Goal: Information Seeking & Learning: Get advice/opinions

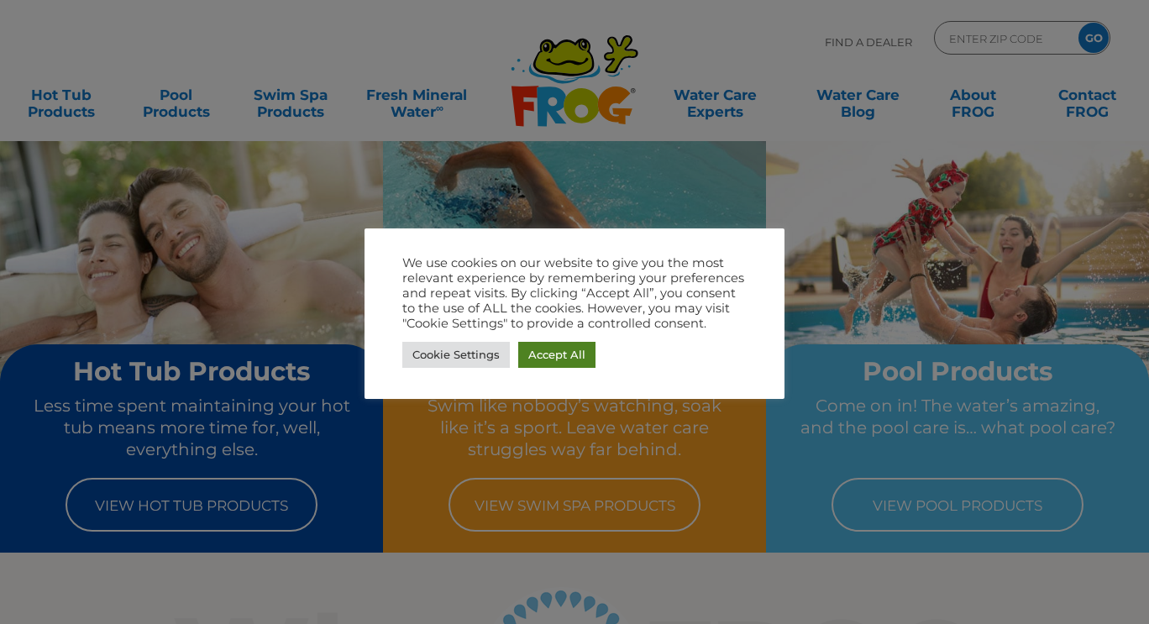
click at [549, 353] on link "Accept All" at bounding box center [556, 355] width 77 height 26
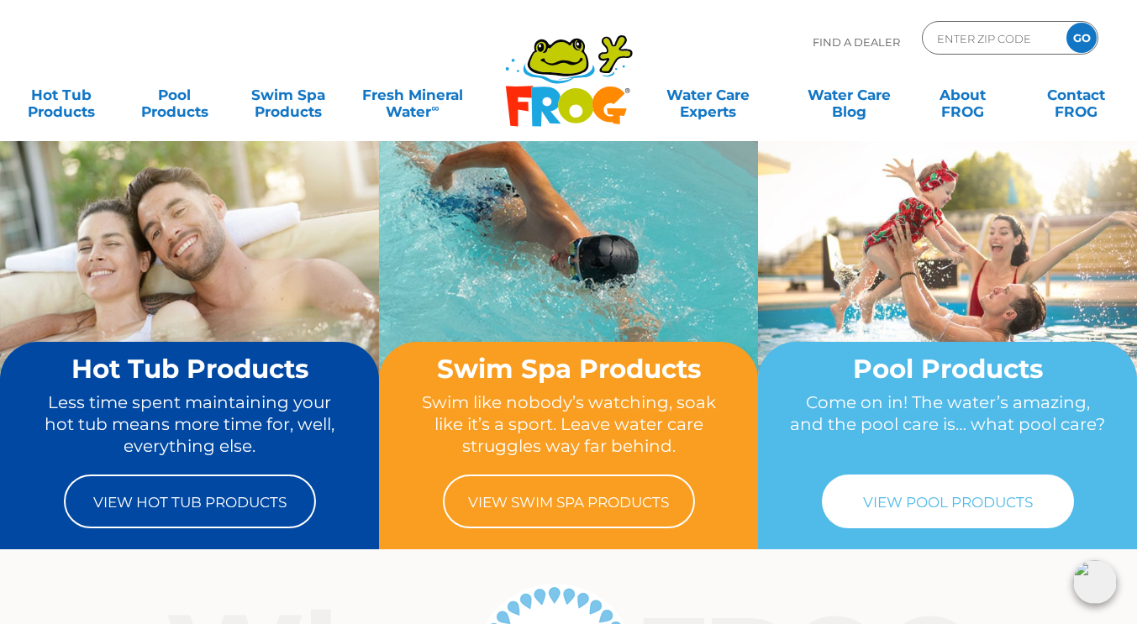
click at [929, 494] on link "View Pool Products" at bounding box center [948, 502] width 252 height 54
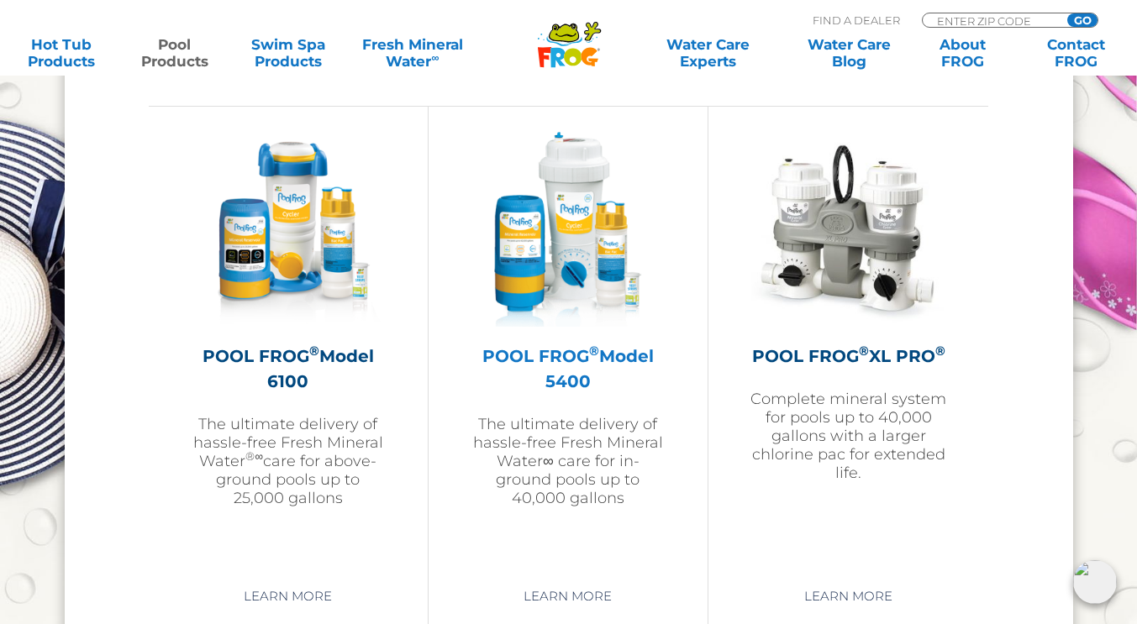
scroll to position [2435, 0]
click at [629, 469] on p "The ultimate delivery of hassle-free Fresh Mineral Water∞ care for in-ground po…" at bounding box center [567, 460] width 195 height 92
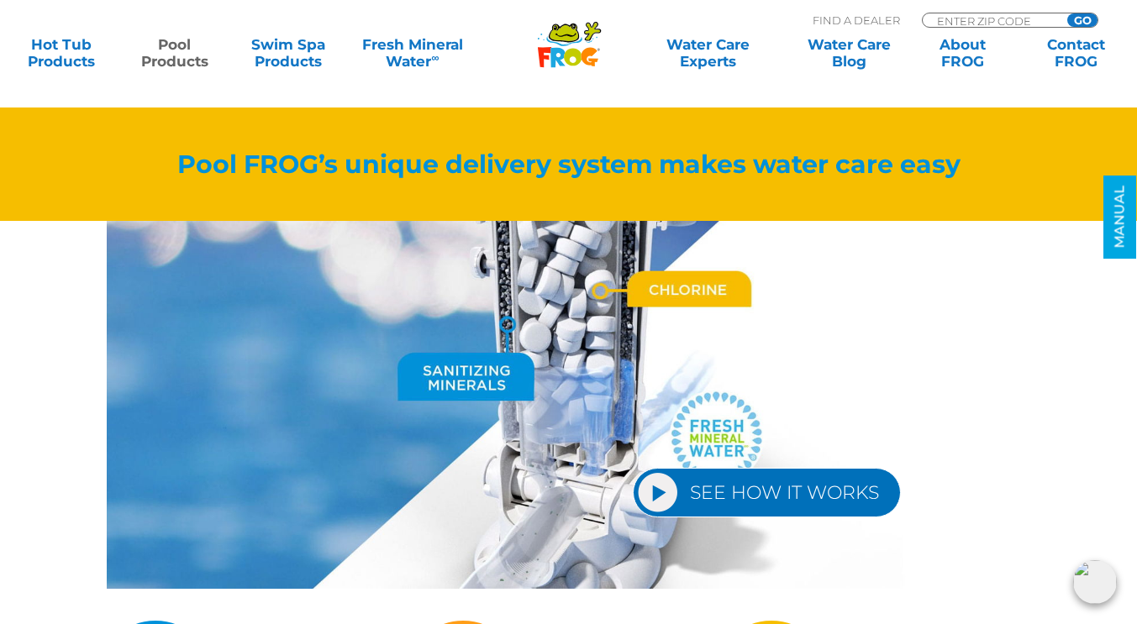
scroll to position [1837, 0]
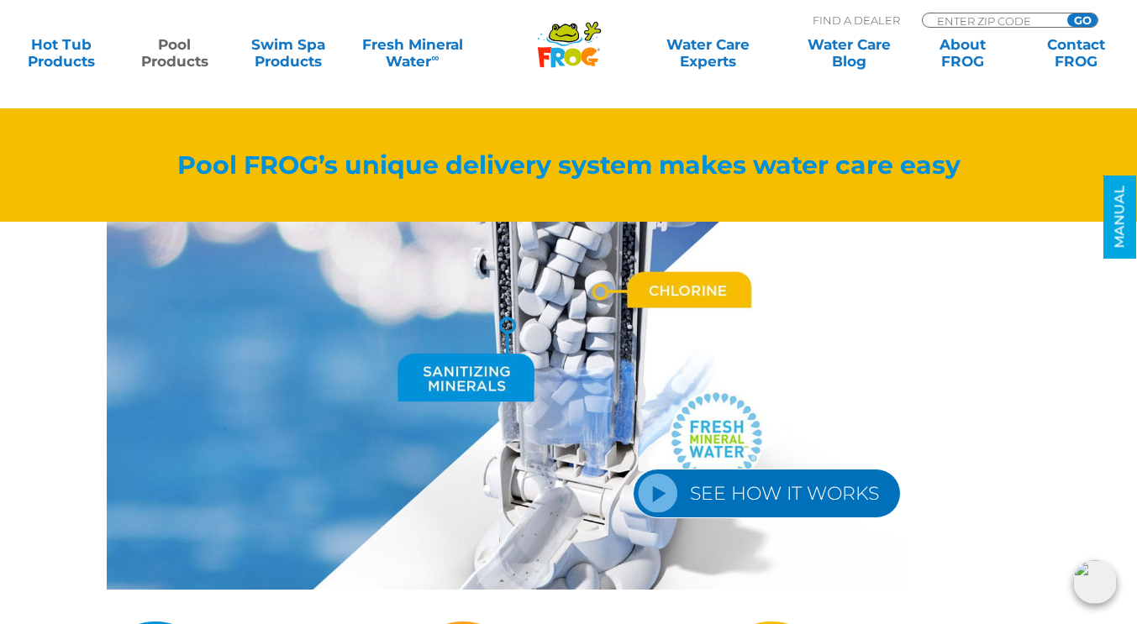
click at [795, 492] on link "SEE HOW IT WORKS" at bounding box center [767, 494] width 268 height 50
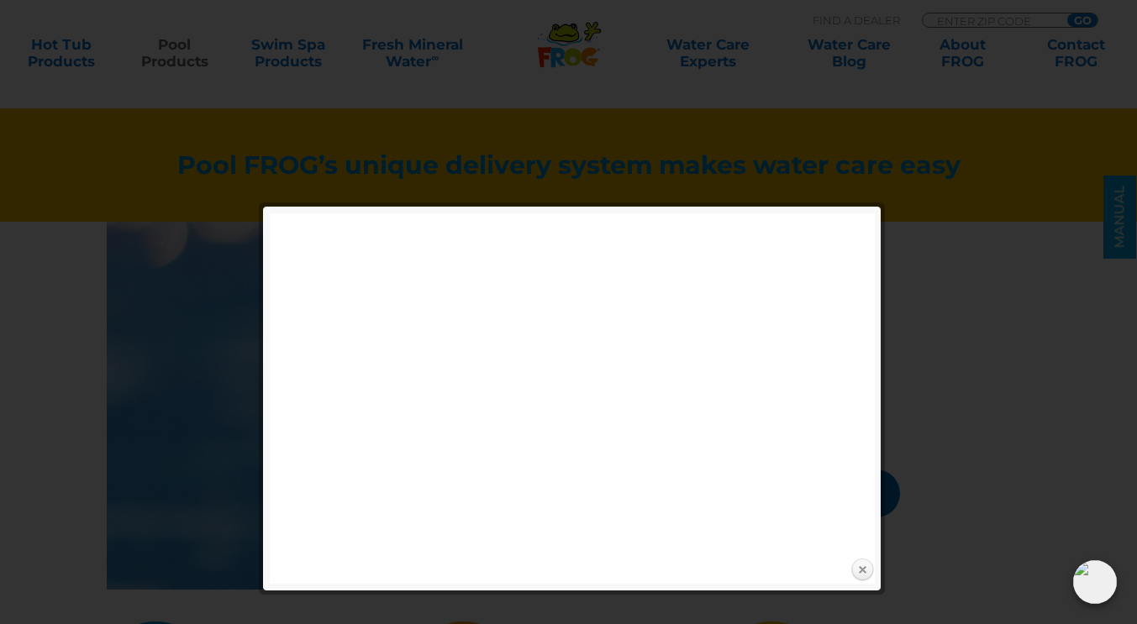
click at [864, 570] on link "Close" at bounding box center [861, 570] width 25 height 25
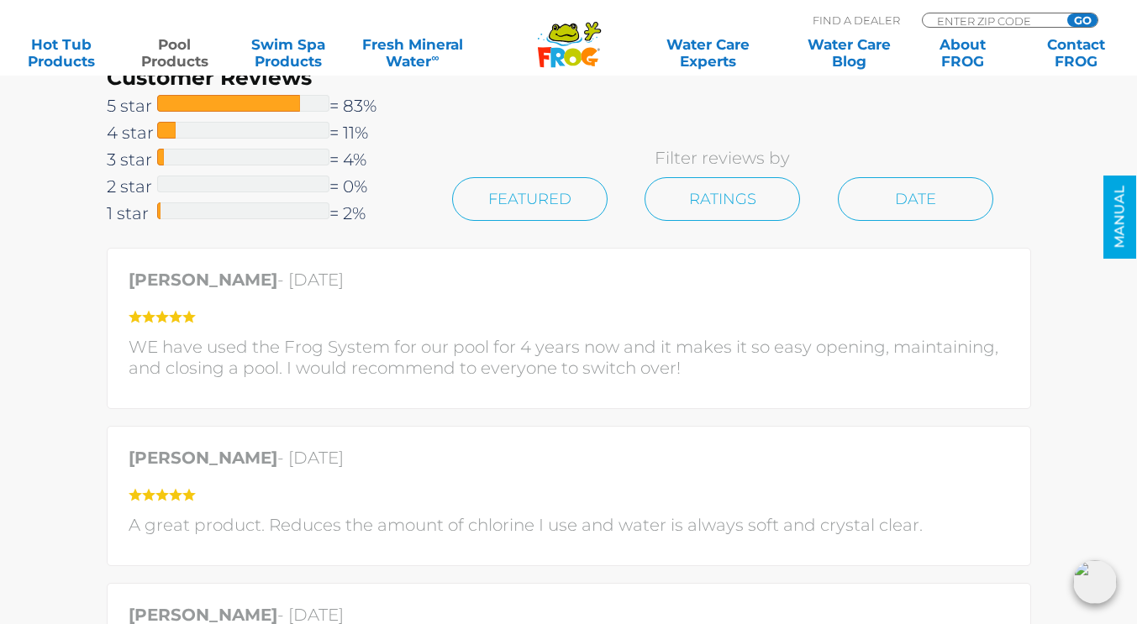
scroll to position [3602, 0]
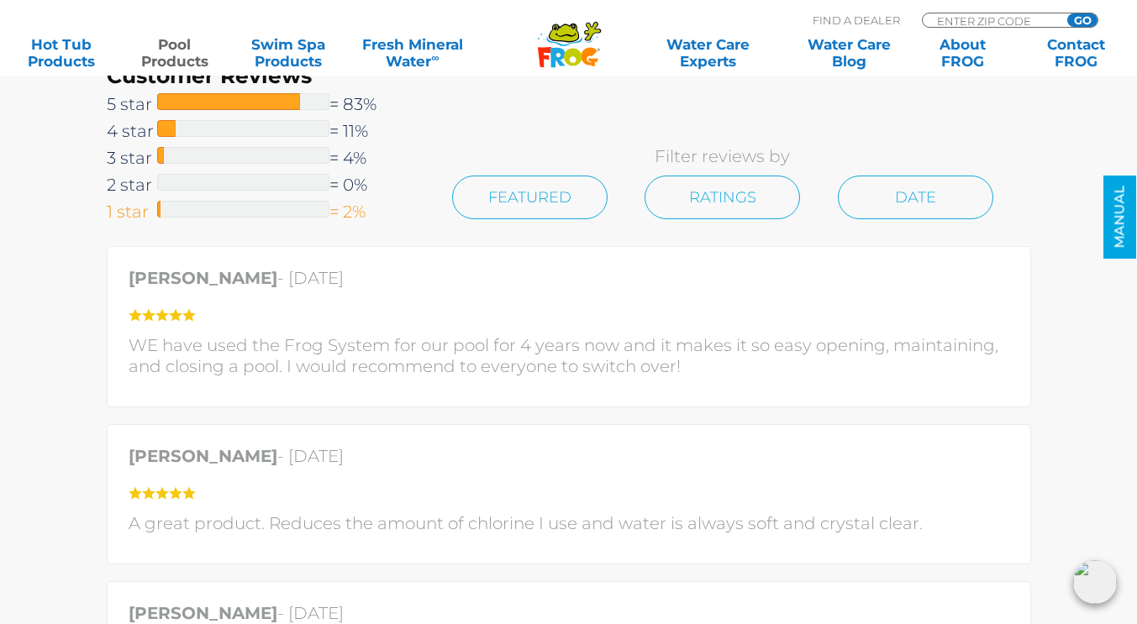
click at [134, 214] on span "1 star" at bounding box center [132, 211] width 50 height 27
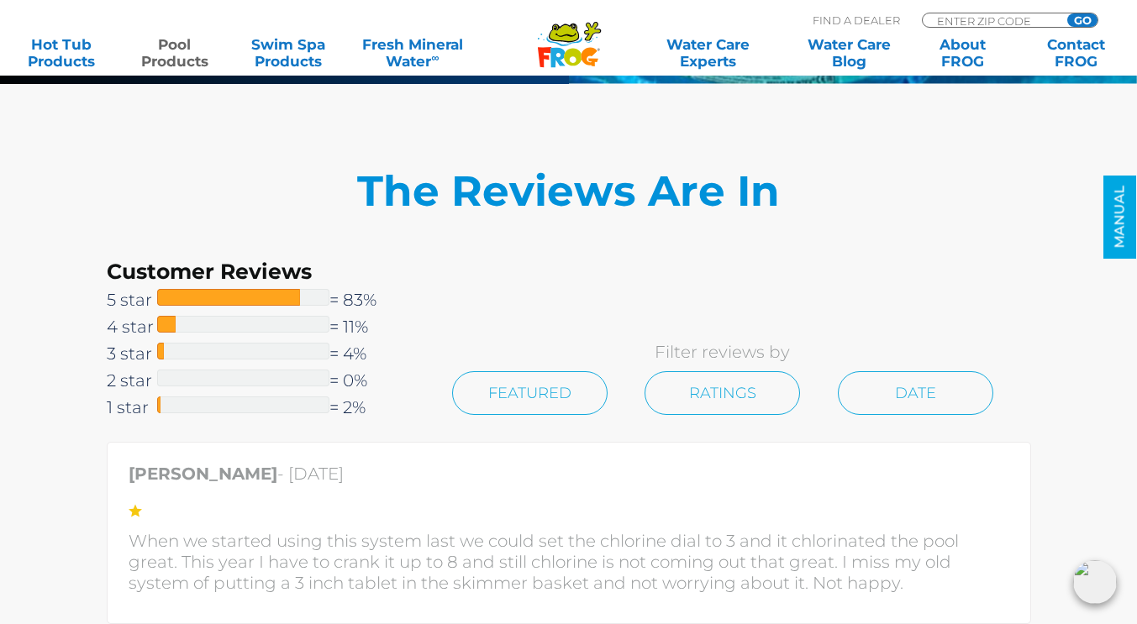
scroll to position [3407, 0]
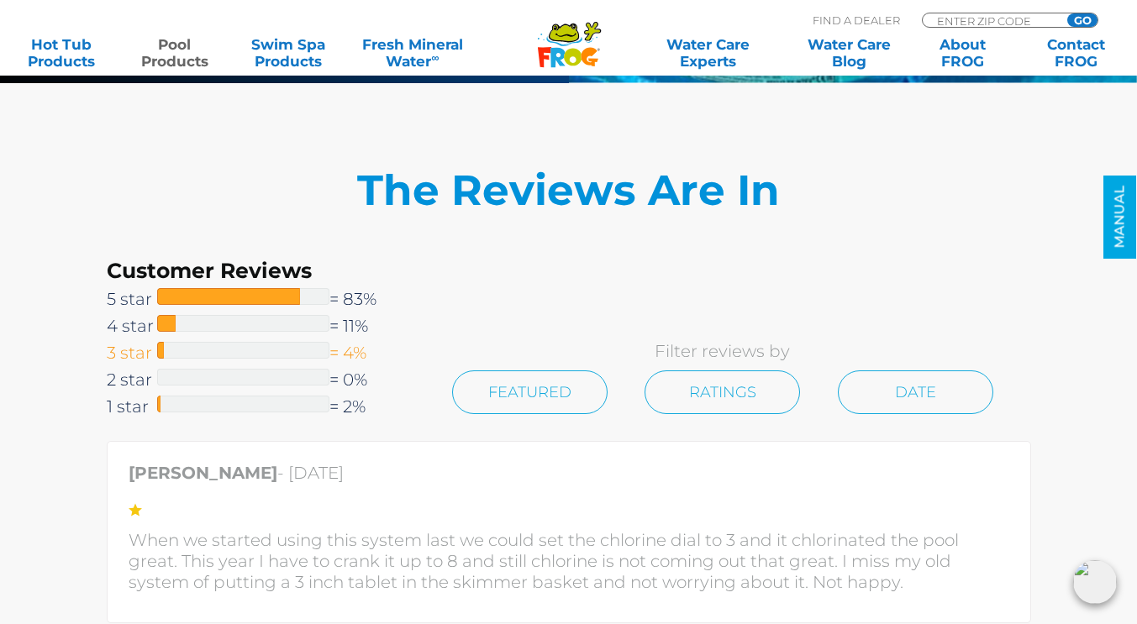
click at [127, 353] on span "3 star" at bounding box center [132, 352] width 50 height 27
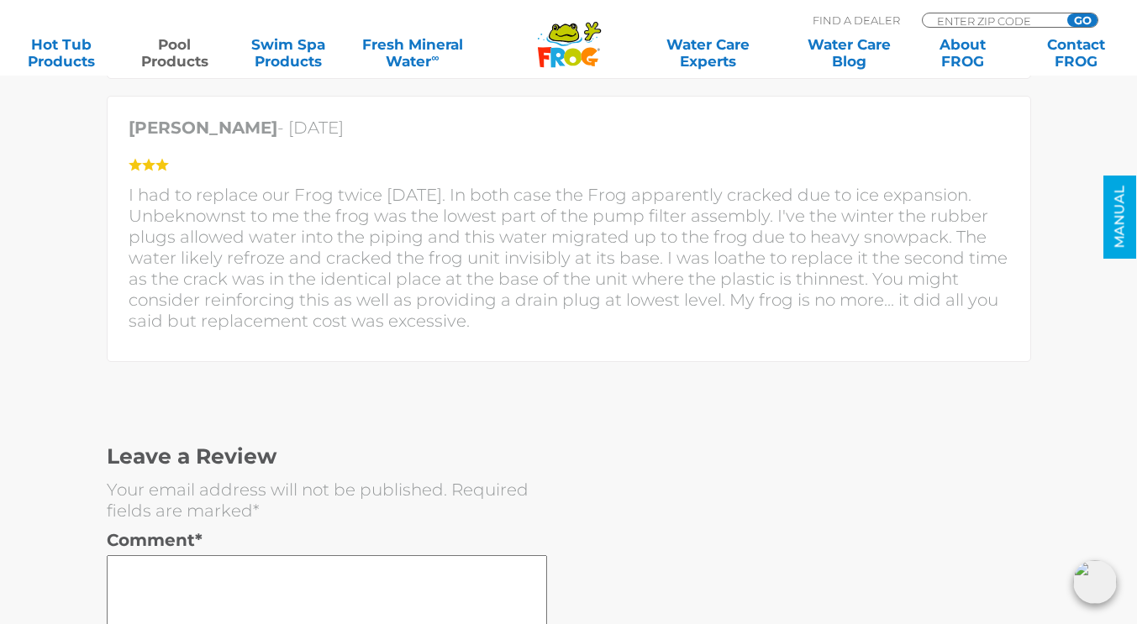
scroll to position [4356, 0]
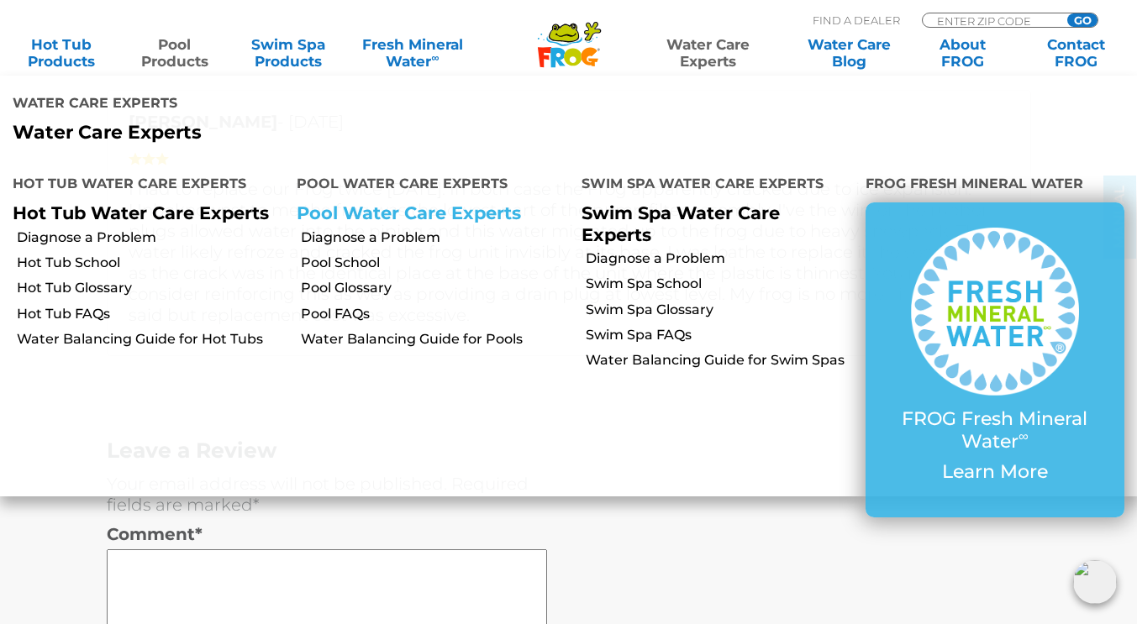
click at [390, 202] on link "Pool Water Care Experts" at bounding box center [409, 212] width 224 height 21
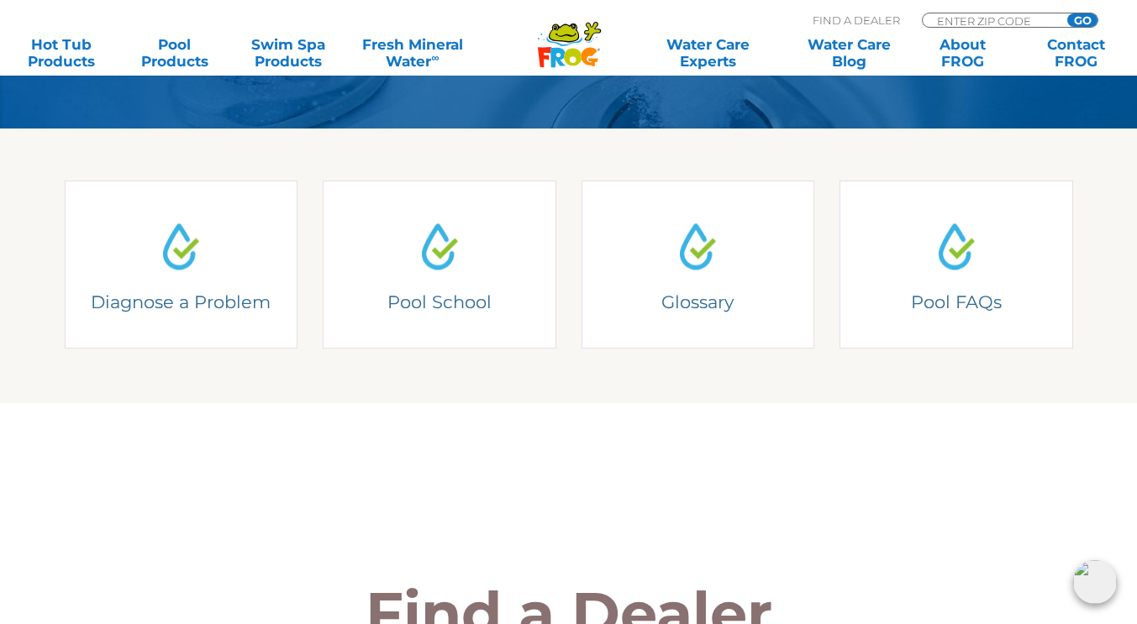
scroll to position [371, 0]
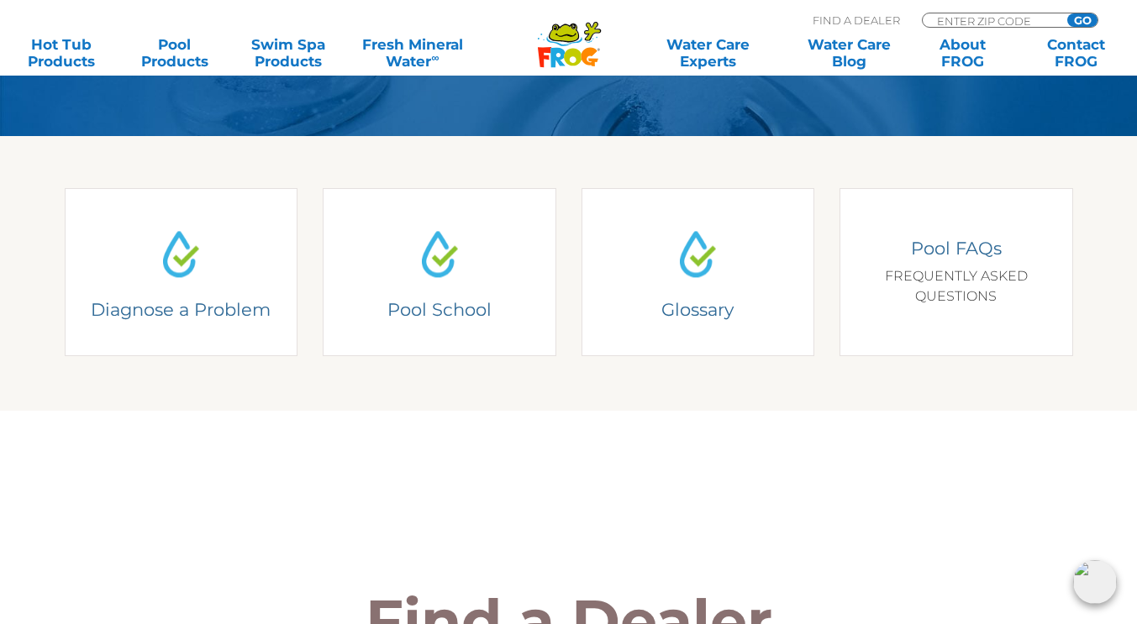
click at [952, 274] on div "Pool FAQs FREQUENTLY ASKED QUESTIONS" at bounding box center [956, 272] width 185 height 70
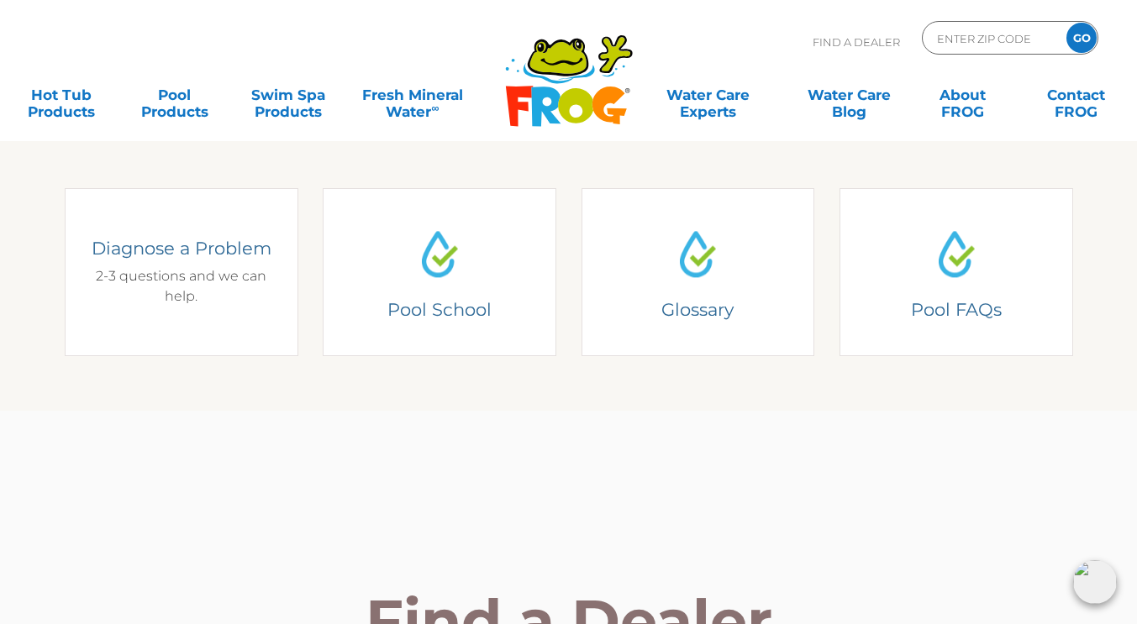
click at [185, 276] on div "Diagnose a Problem 2-3 questions and we can help." at bounding box center [180, 272] width 185 height 70
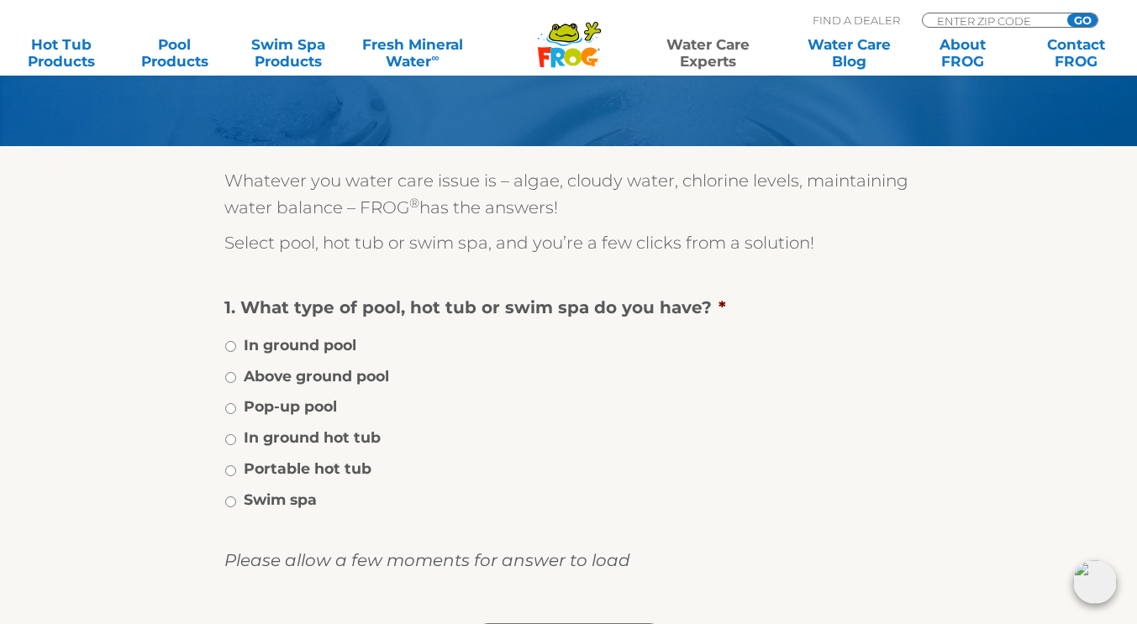
scroll to position [184, 0]
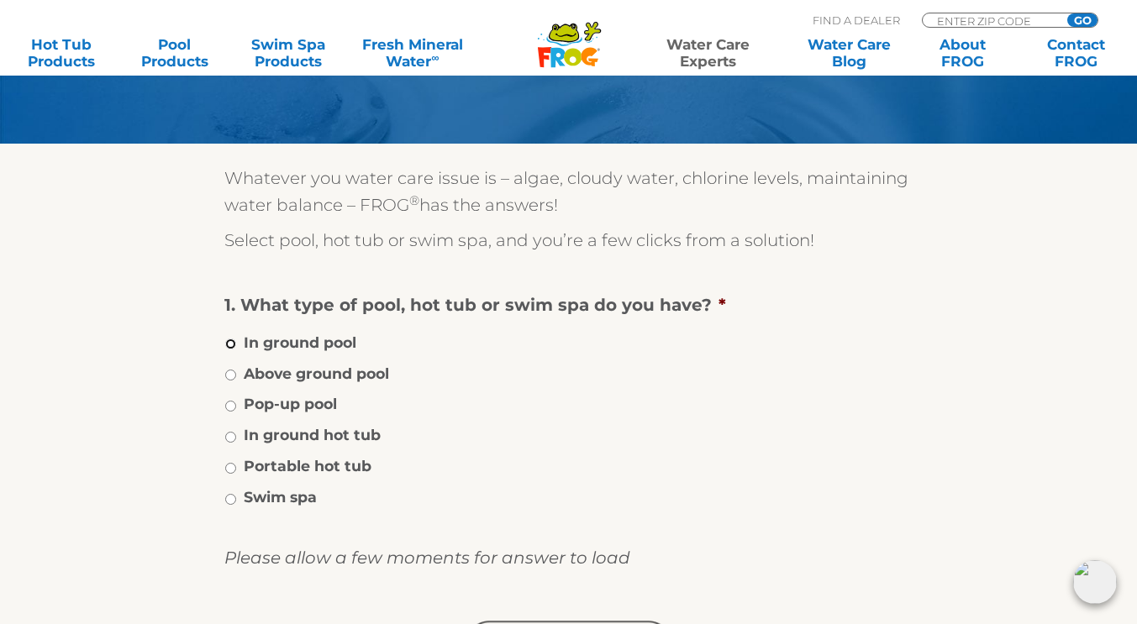
click at [228, 341] on input "In ground pool" at bounding box center [230, 344] width 11 height 11
radio input "true"
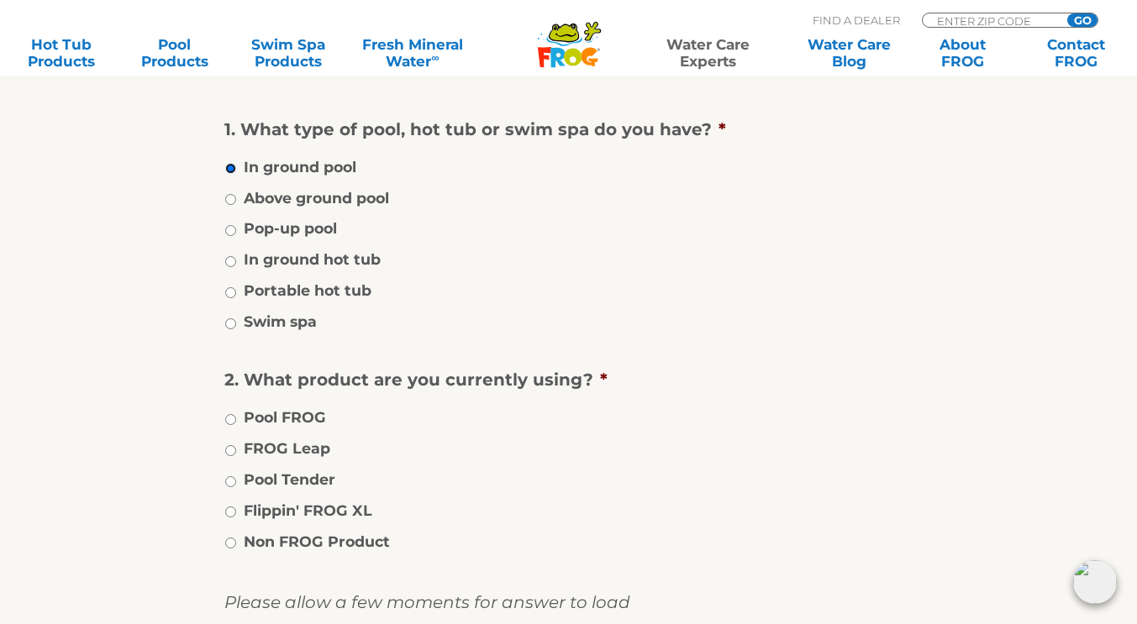
scroll to position [360, 0]
click at [228, 415] on input "Pool FROG" at bounding box center [230, 418] width 11 height 11
radio input "true"
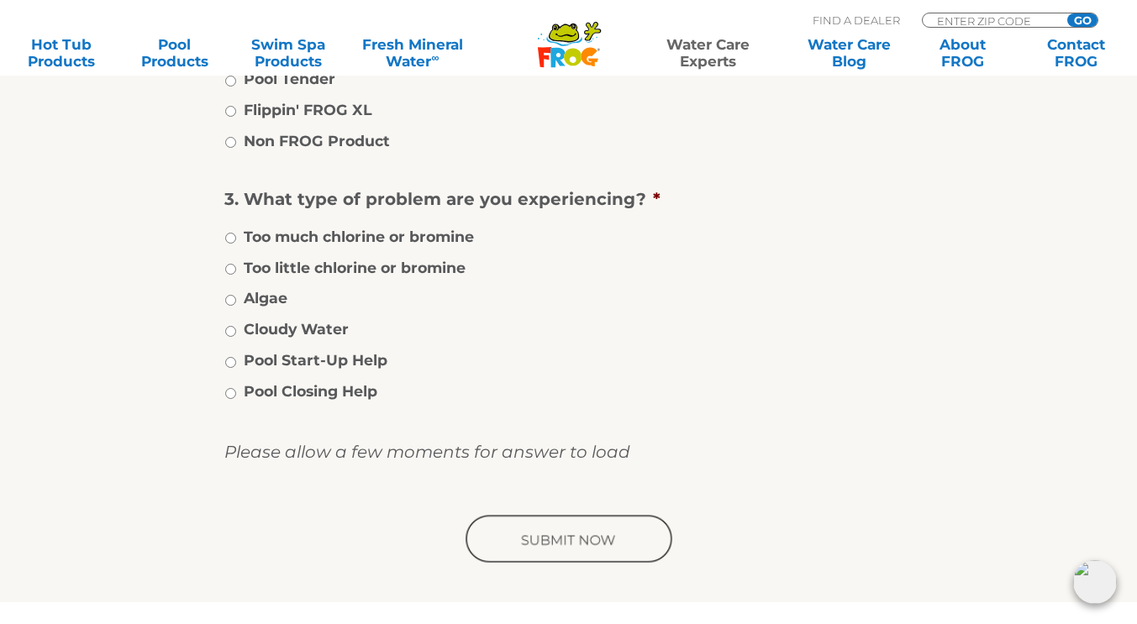
scroll to position [761, 0]
